Goal: Find specific page/section: Find specific page/section

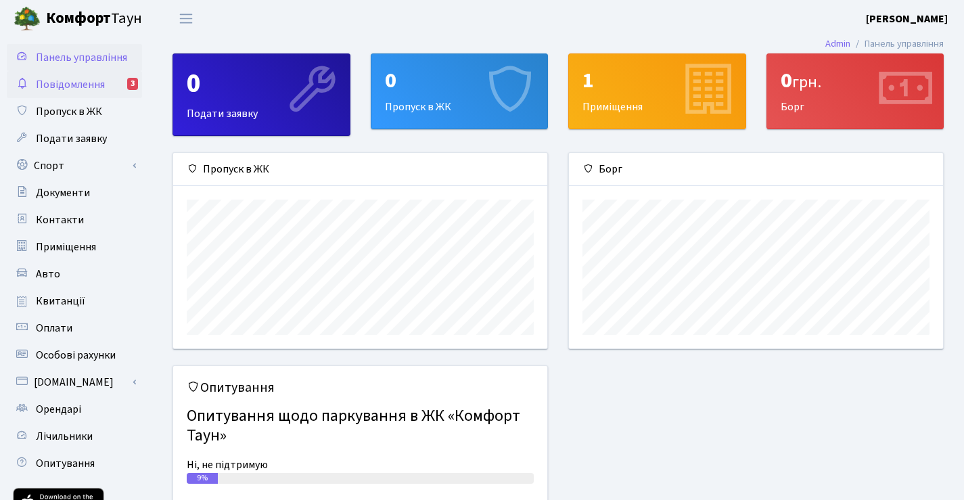
click at [76, 82] on span "Повідомлення" at bounding box center [70, 84] width 69 height 15
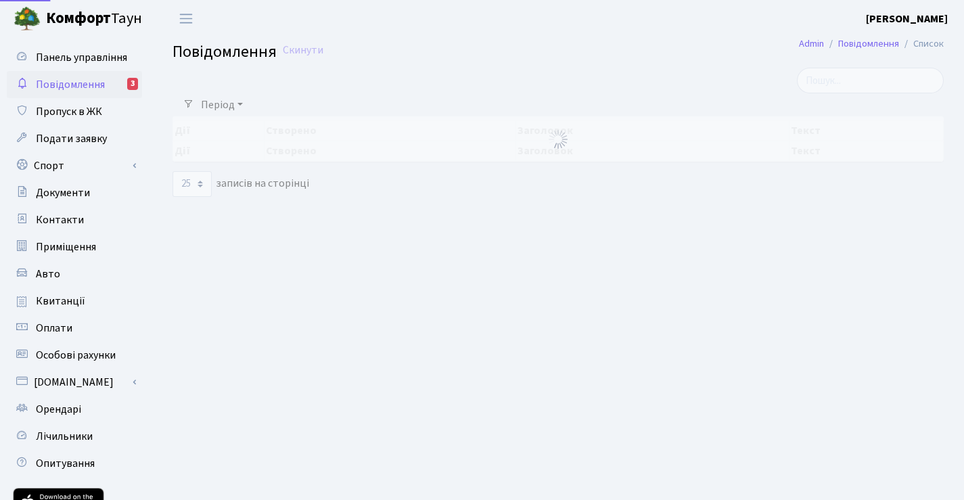
select select "25"
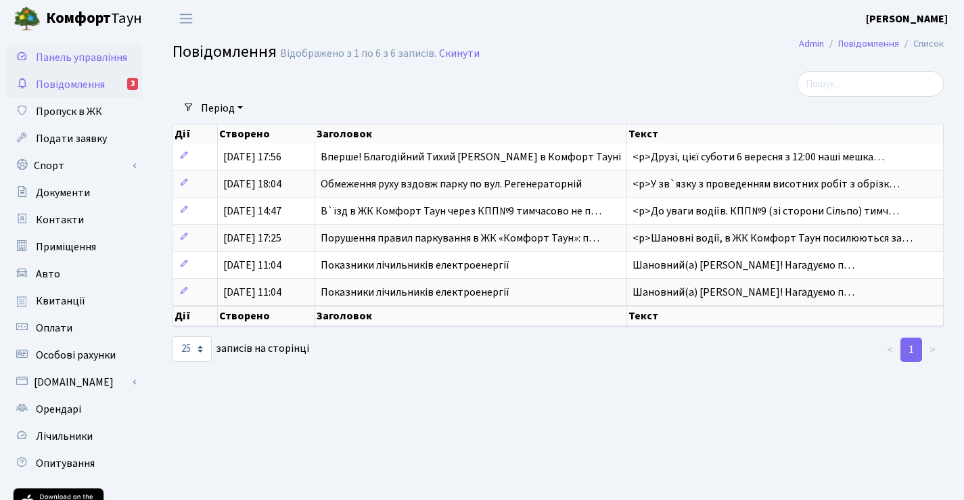
click at [79, 58] on span "Панель управління" at bounding box center [81, 57] width 91 height 15
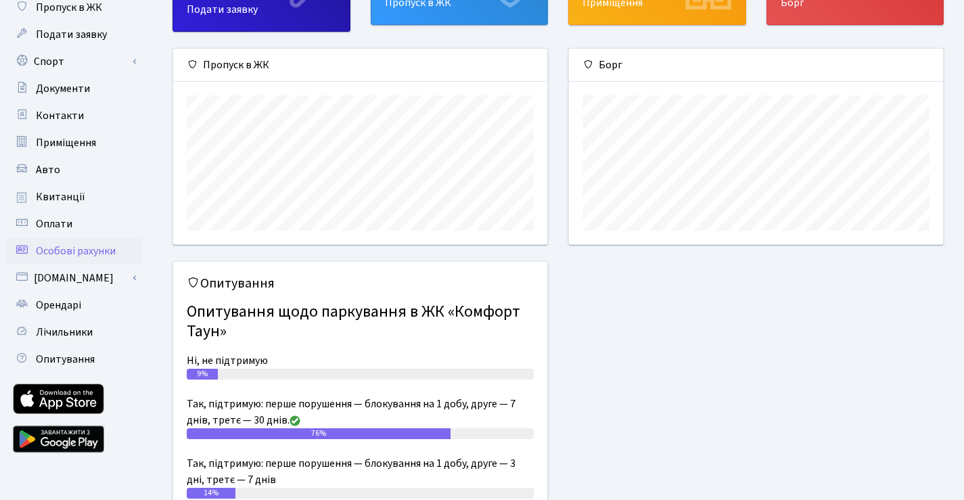
scroll to position [4, 0]
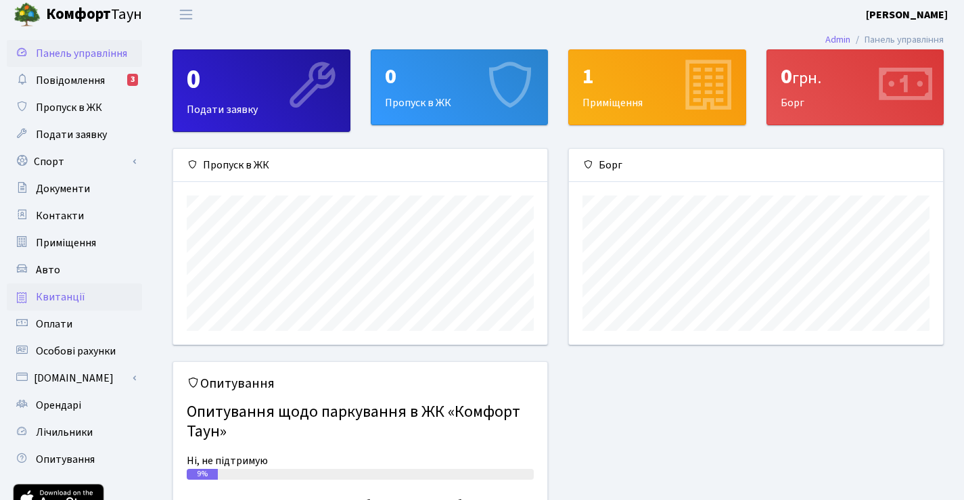
click at [48, 289] on link "Квитанції" at bounding box center [74, 296] width 135 height 27
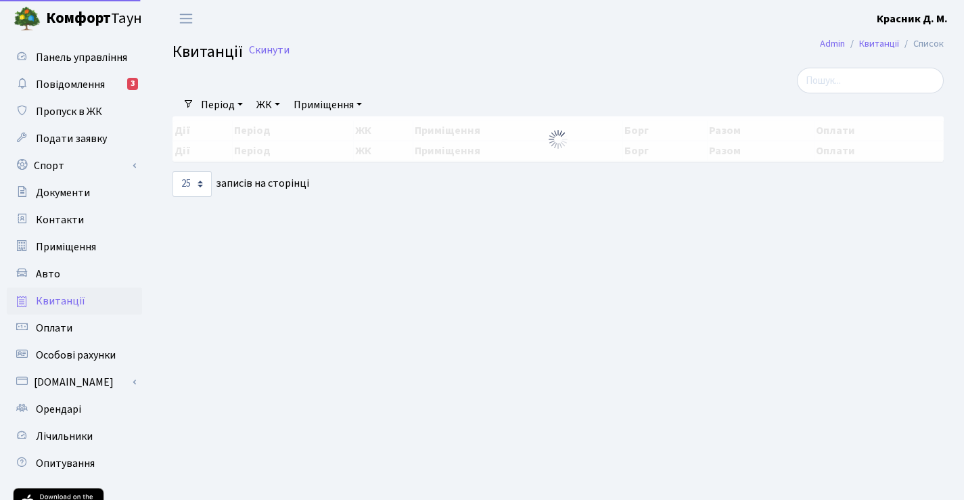
select select "25"
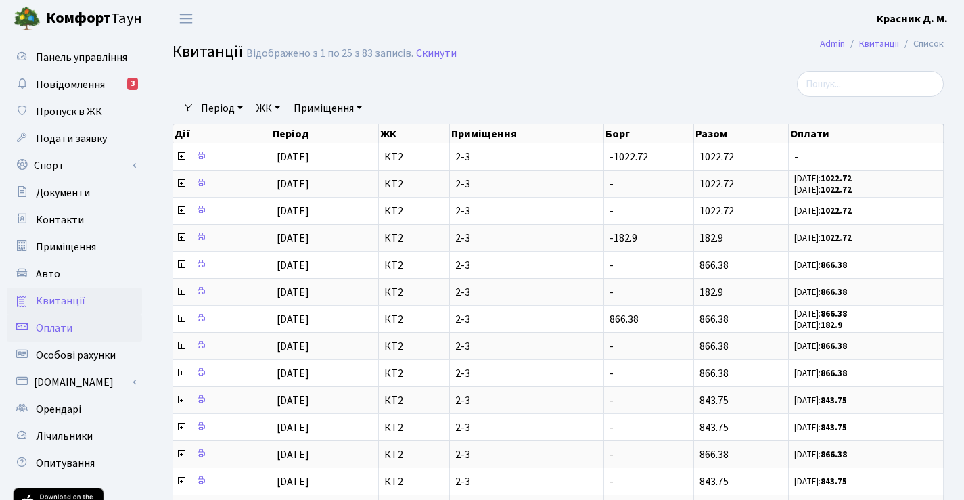
click at [65, 328] on span "Оплати" at bounding box center [54, 328] width 37 height 15
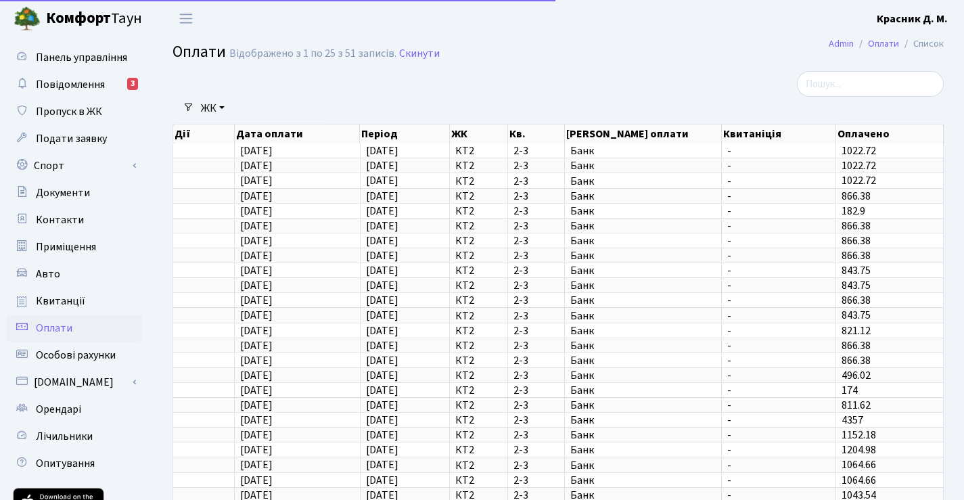
select select "25"
click at [502, 47] on h2 "Оплати Відображено з 1 по 25 з 51 записів. Скинути" at bounding box center [557, 54] width 771 height 23
